Goal: Find specific page/section: Find specific page/section

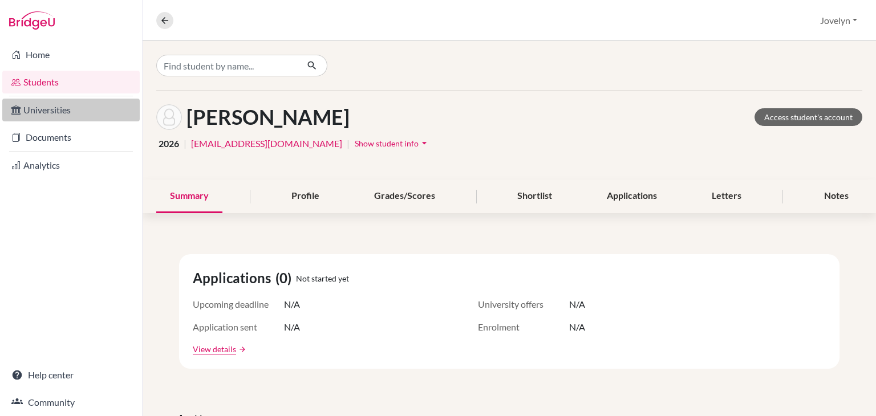
click at [55, 116] on link "Universities" at bounding box center [71, 110] width 138 height 23
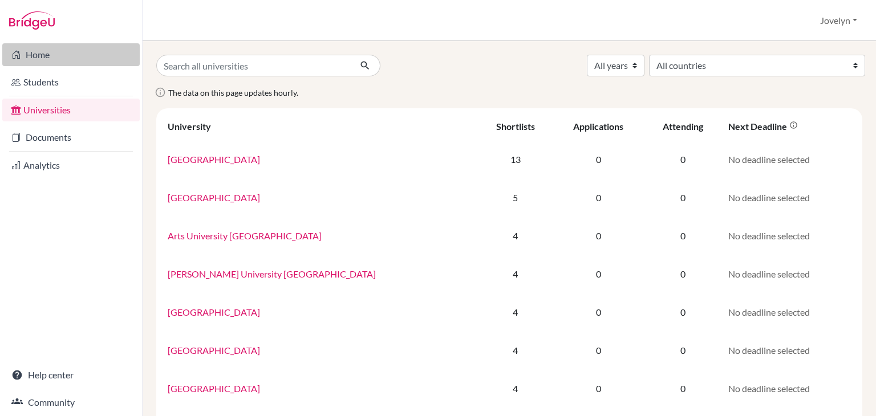
click at [46, 59] on link "Home" at bounding box center [71, 54] width 138 height 23
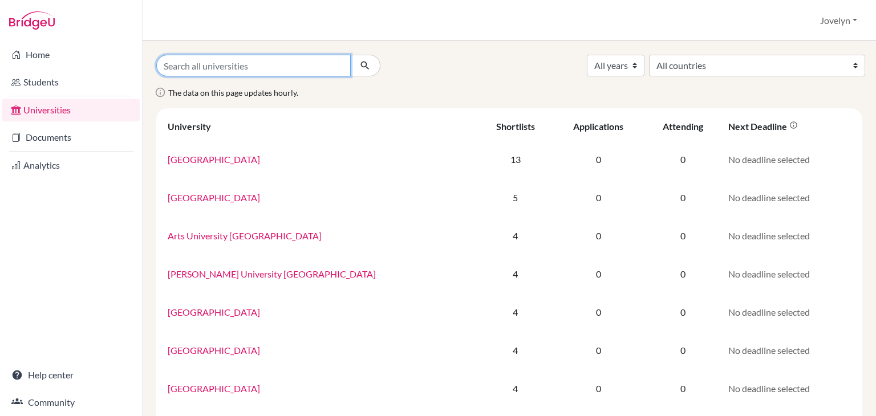
click at [245, 63] on input "Search all universities" at bounding box center [253, 66] width 195 height 22
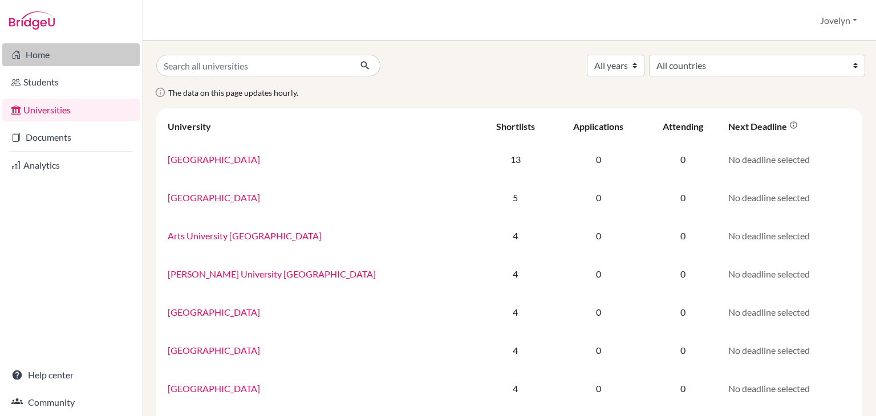
click at [50, 51] on link "Home" at bounding box center [71, 54] width 138 height 23
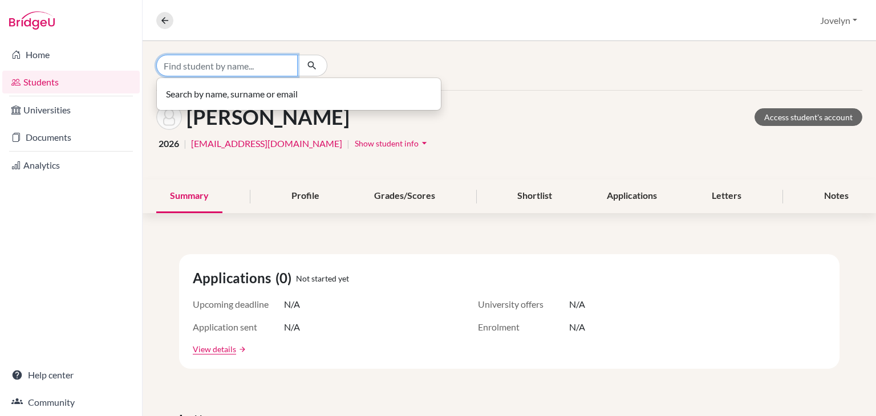
click at [259, 67] on input "Find student by name..." at bounding box center [226, 66] width 141 height 22
type input "Leona"
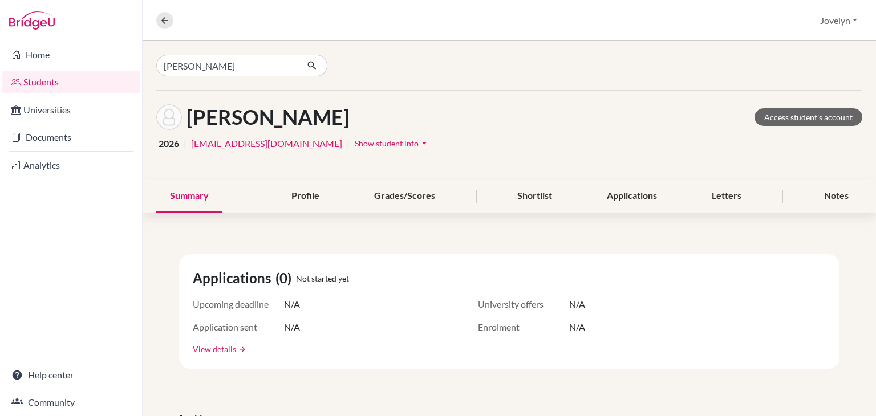
click at [373, 62] on div "Leona" at bounding box center [274, 66] width 236 height 22
click at [441, 121] on div "Ozdemir, Ada Access student's account" at bounding box center [509, 117] width 706 height 26
